Goal: Find contact information: Find contact information

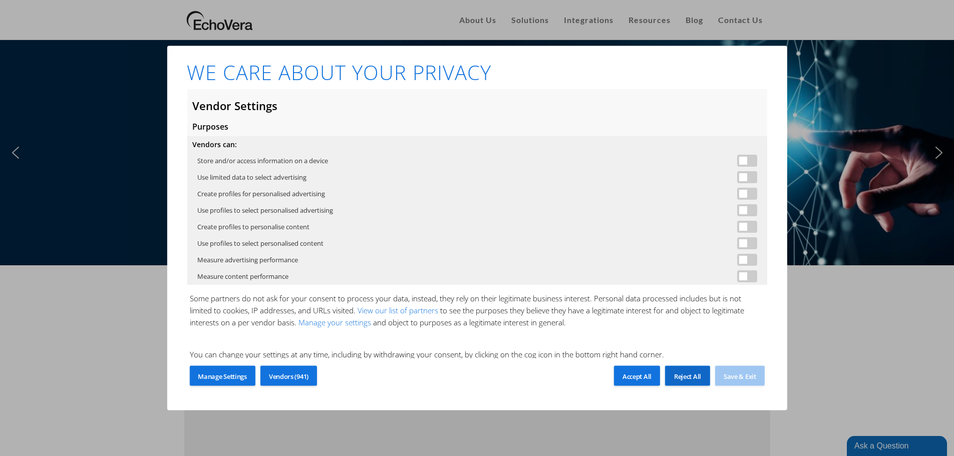
click at [688, 375] on span "Reject All" at bounding box center [687, 376] width 27 height 9
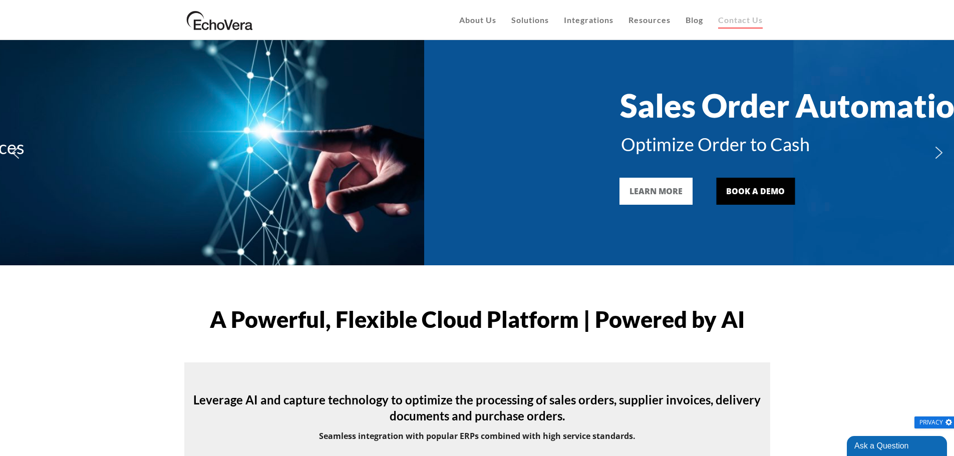
click at [742, 16] on span "Contact Us" at bounding box center [740, 20] width 45 height 10
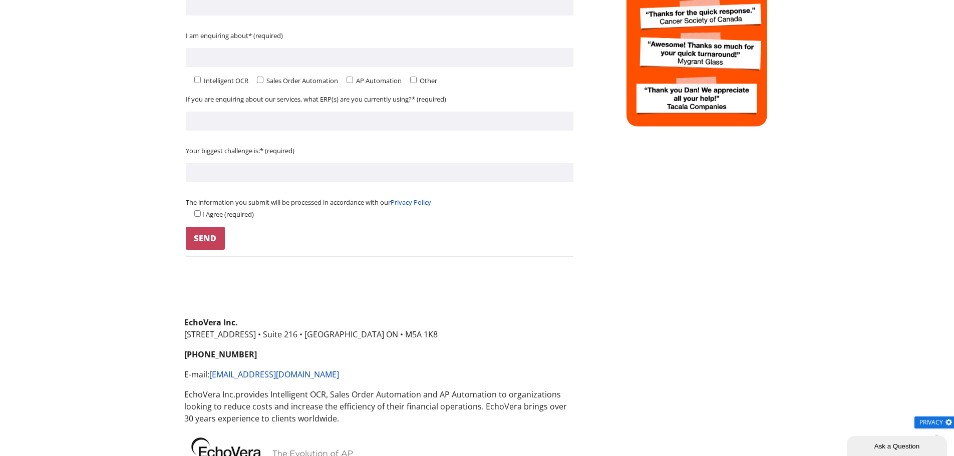
scroll to position [426, 0]
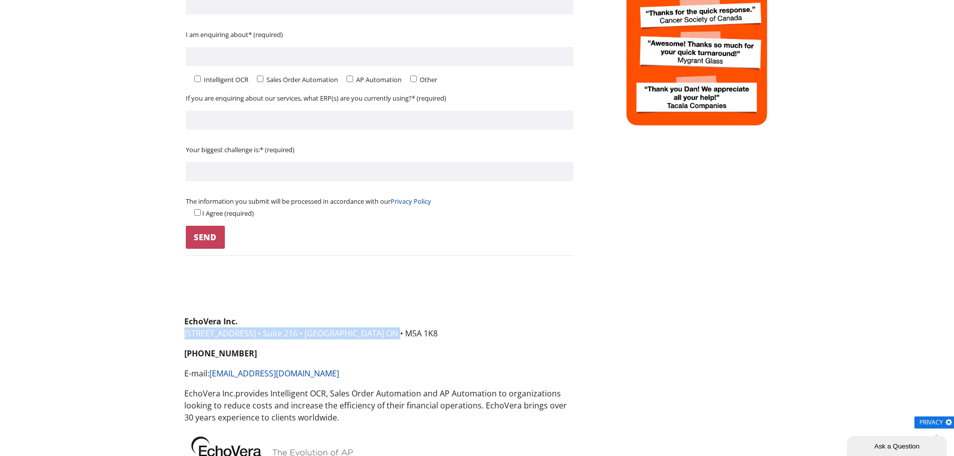
drag, startPoint x: 386, startPoint y: 331, endPoint x: 179, endPoint y: 336, distance: 206.9
click at [179, 336] on div "EchoVera Inc. 340 King St. East • Suite 216 • Toronto ON • M5A 1K8 (416) 968-23…" at bounding box center [380, 406] width 416 height 180
copy p "340 King St. East • Suite 216 • Toronto ON • M5A 1K8"
